Goal: Check status: Check status

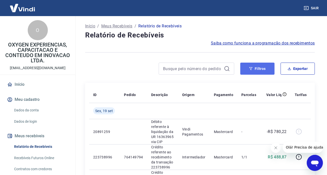
click at [250, 70] on icon "button" at bounding box center [251, 69] width 4 height 4
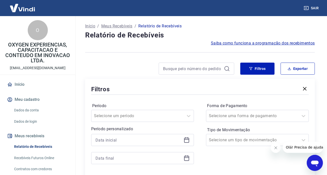
click at [188, 138] on icon at bounding box center [186, 140] width 5 height 5
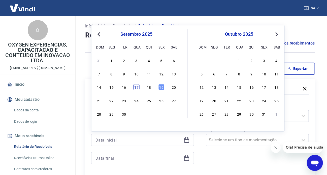
click at [139, 90] on div "17" at bounding box center [137, 87] width 6 height 6
type input "[DATE]"
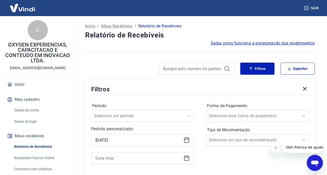
scroll to position [25, 0]
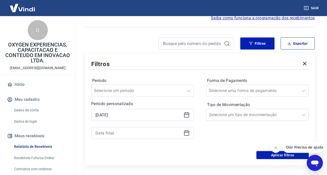
click at [185, 135] on icon at bounding box center [187, 133] width 6 height 6
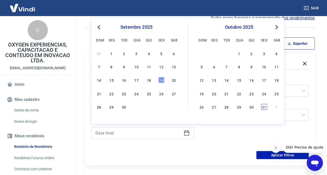
click at [264, 109] on div "31" at bounding box center [264, 107] width 6 height 6
type input "[DATE]"
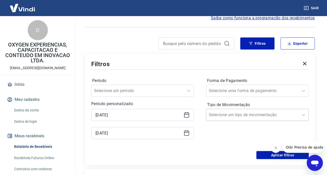
click at [247, 116] on input "Tipo de Movimentação" at bounding box center [234, 115] width 51 height 6
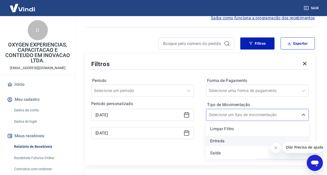
click at [239, 142] on div "Entrada" at bounding box center [257, 141] width 103 height 10
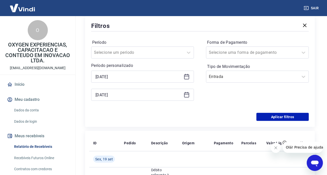
scroll to position [126, 0]
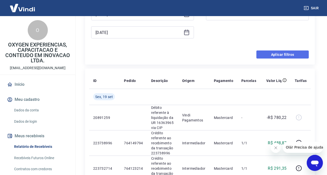
click at [285, 54] on button "Aplicar filtros" at bounding box center [283, 55] width 52 height 8
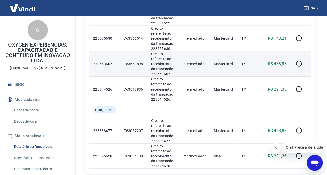
scroll to position [262, 0]
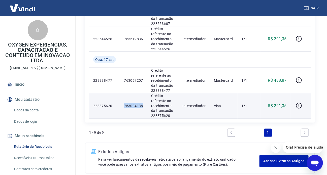
drag, startPoint x: 142, startPoint y: 107, endPoint x: 124, endPoint y: 107, distance: 17.6
click at [124, 107] on td "763004138" at bounding box center [133, 105] width 27 height 25
copy p "763004138"
